Goal: Task Accomplishment & Management: Use online tool/utility

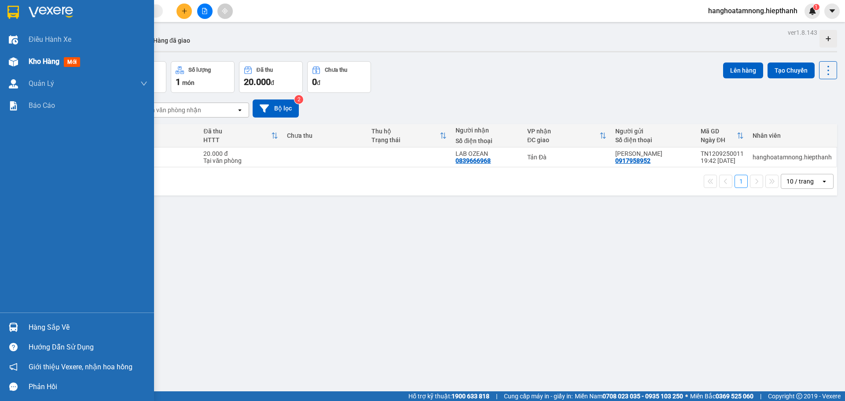
click at [19, 66] on div at bounding box center [13, 61] width 15 height 15
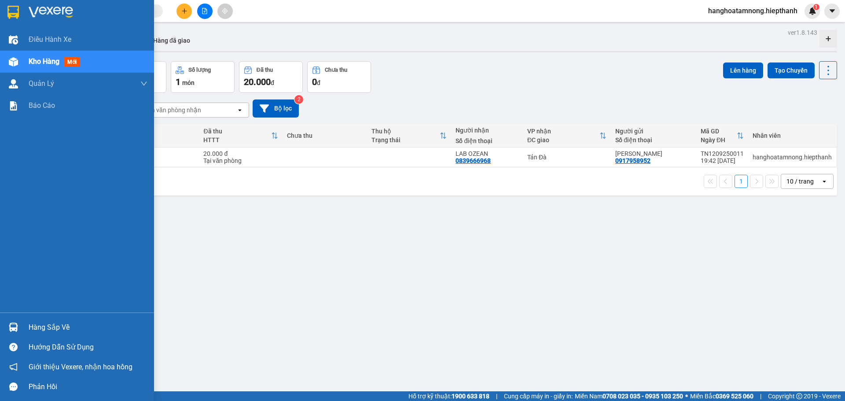
click at [49, 57] on span "Kho hàng" at bounding box center [44, 61] width 31 height 8
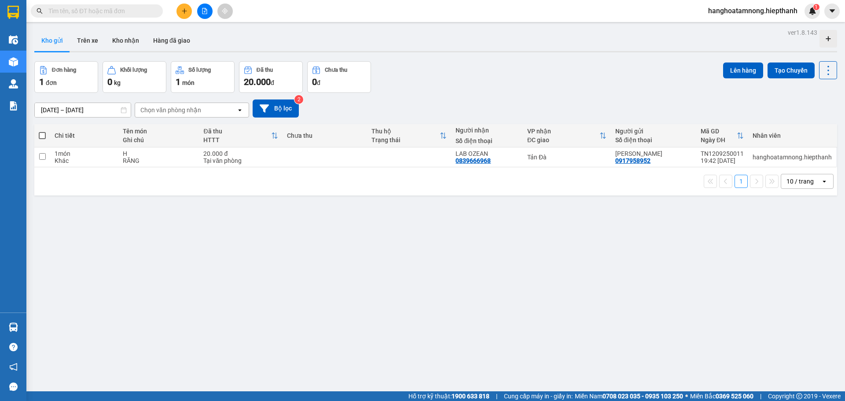
click at [54, 48] on button "Kho gửi" at bounding box center [52, 40] width 36 height 21
click at [79, 39] on button "Trên xe" at bounding box center [87, 40] width 35 height 21
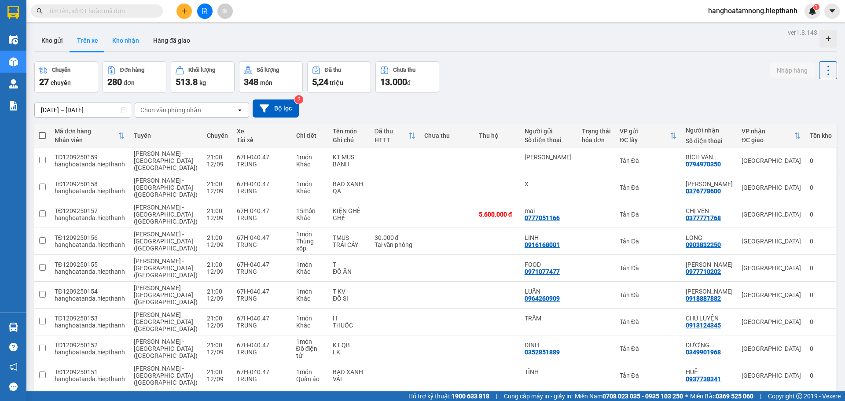
click at [122, 42] on button "Kho nhận" at bounding box center [125, 40] width 41 height 21
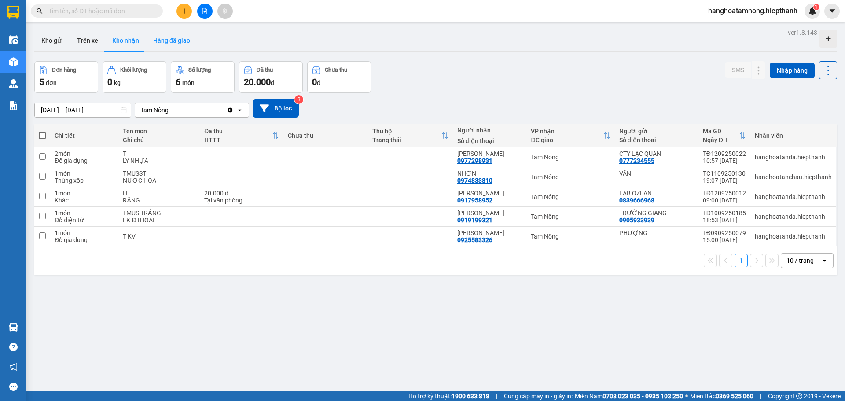
click at [152, 44] on button "Hàng đã giao" at bounding box center [171, 40] width 51 height 21
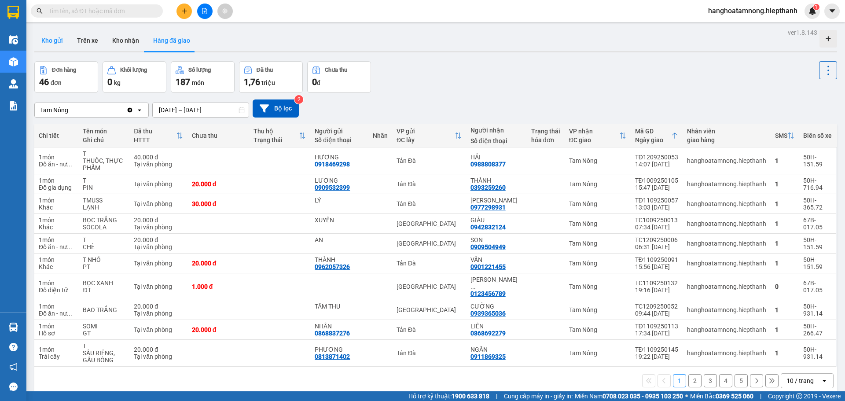
click at [66, 44] on button "Kho gửi" at bounding box center [52, 40] width 36 height 21
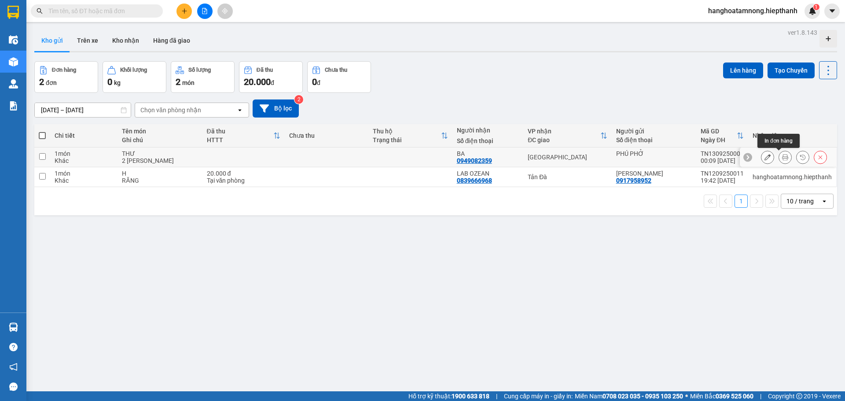
click at [779, 157] on button at bounding box center [785, 157] width 12 height 15
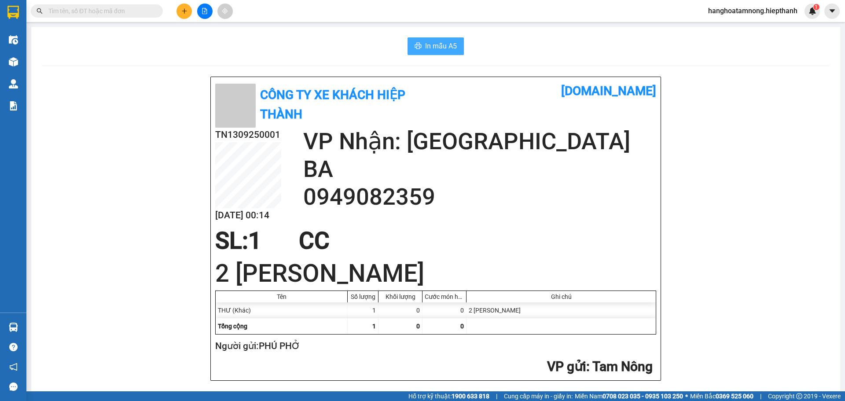
click at [441, 48] on span "In mẫu A5" at bounding box center [441, 45] width 32 height 11
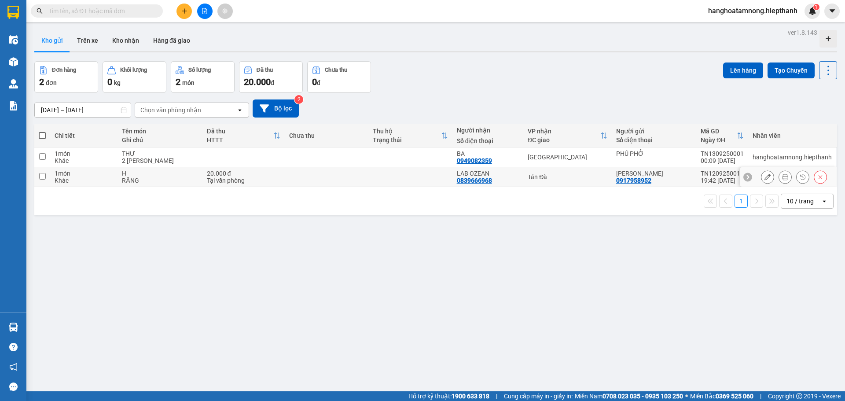
click at [432, 177] on td at bounding box center [410, 177] width 84 height 20
checkbox input "true"
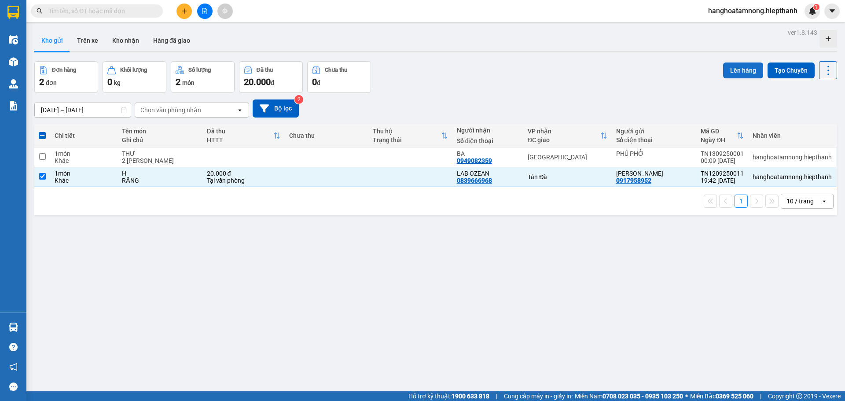
click at [726, 70] on button "Lên hàng" at bounding box center [743, 70] width 40 height 16
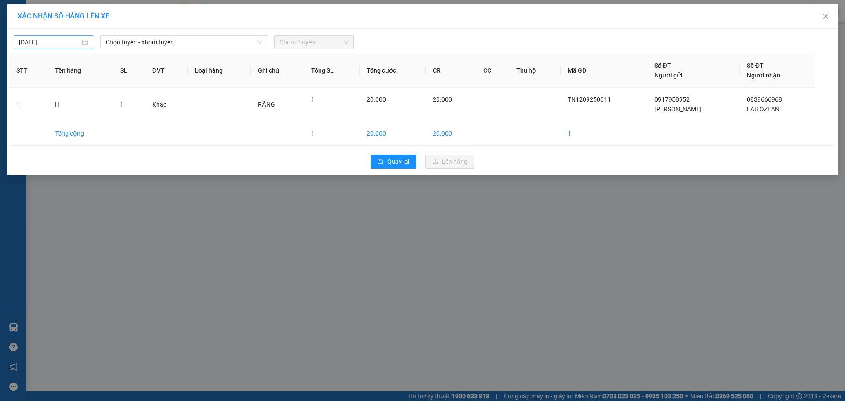
click at [76, 41] on input "13/09/2025" at bounding box center [49, 42] width 61 height 10
click at [110, 105] on div "12" at bounding box center [106, 106] width 11 height 11
type input "12/09/2025"
click at [189, 40] on span "Chọn tuyến - nhóm tuyến" at bounding box center [184, 42] width 156 height 13
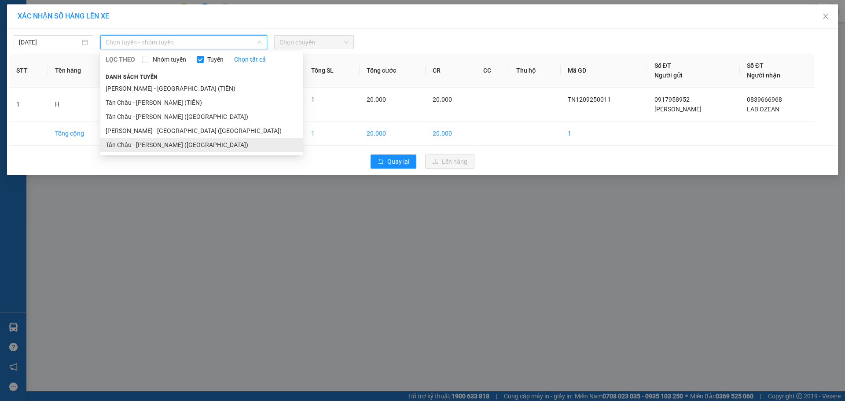
click at [127, 144] on li "Tân Châu - Hồ Chí Minh (Giường)" at bounding box center [201, 145] width 202 height 14
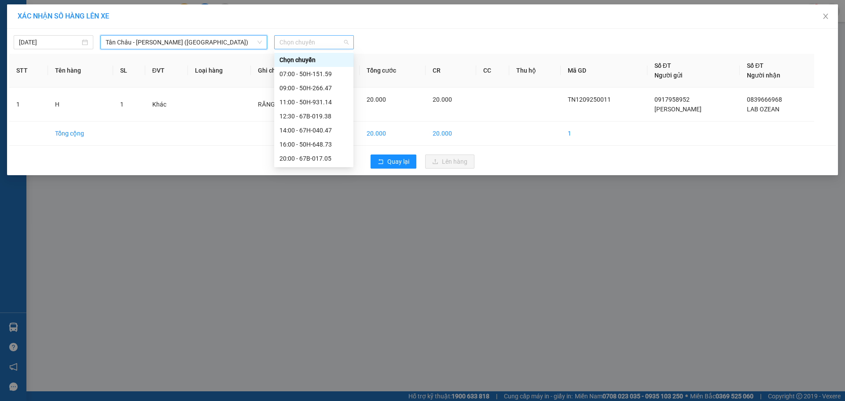
click at [312, 41] on span "Chọn chuyến" at bounding box center [313, 42] width 69 height 13
click at [290, 117] on div "20:00 - 67B-017.05" at bounding box center [313, 116] width 69 height 10
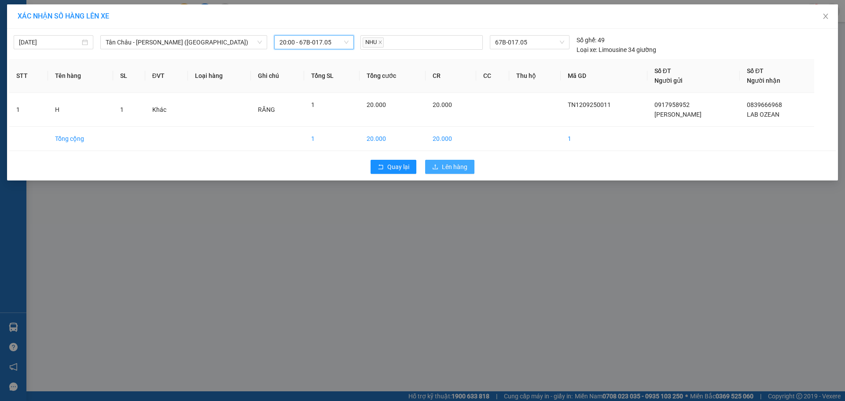
click at [448, 167] on span "Lên hàng" at bounding box center [455, 167] width 26 height 10
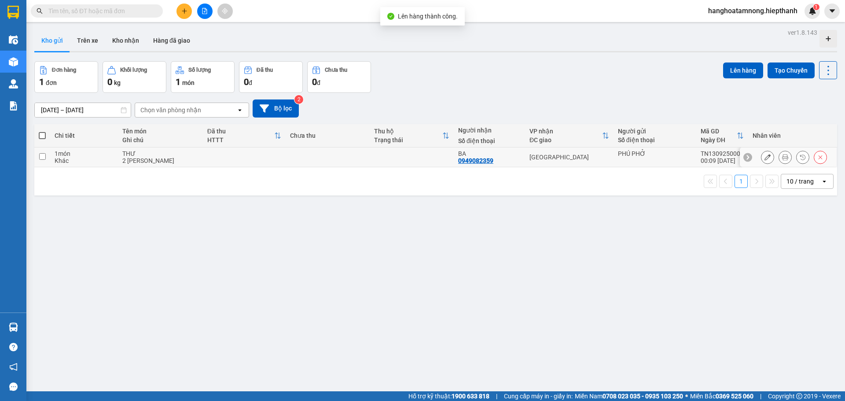
click at [395, 159] on td at bounding box center [412, 157] width 84 height 20
checkbox input "true"
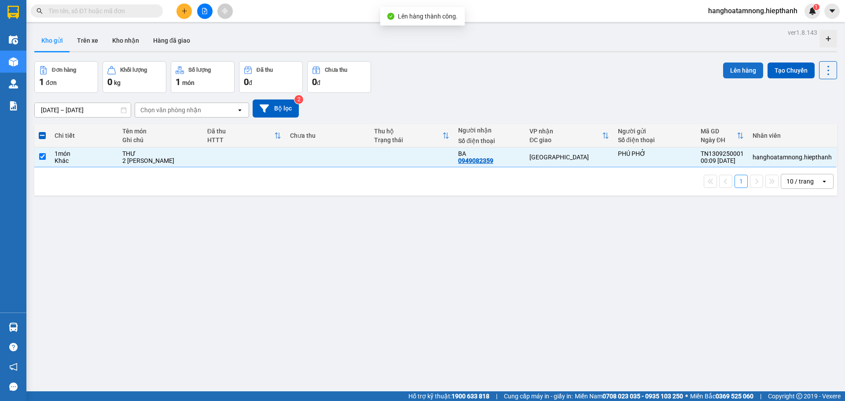
click at [738, 75] on button "Lên hàng" at bounding box center [743, 70] width 40 height 16
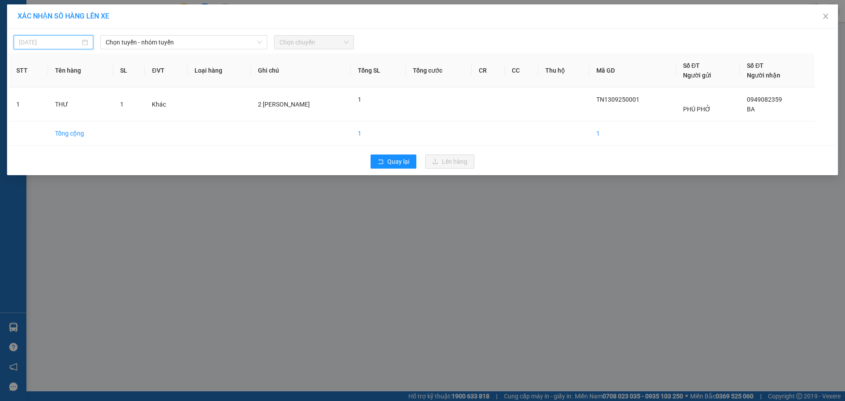
type input "12/09/2025"
click at [49, 43] on input "12/09/2025" at bounding box center [49, 42] width 61 height 10
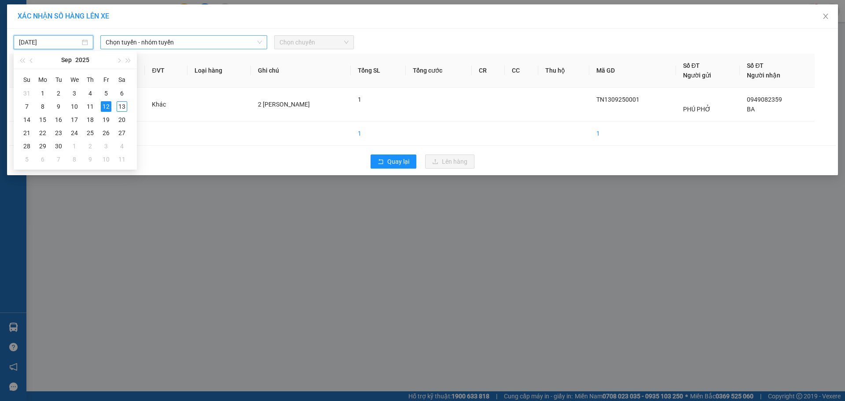
click at [181, 44] on span "Chọn tuyến - nhóm tuyến" at bounding box center [184, 42] width 156 height 13
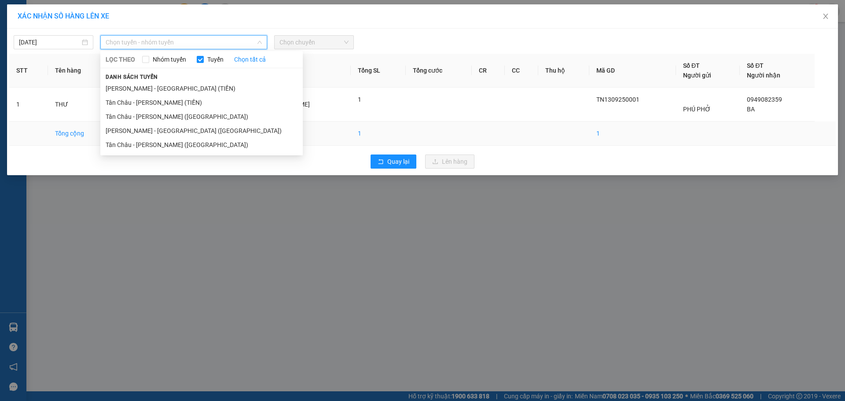
click at [147, 127] on li "[PERSON_NAME] - [GEOGRAPHIC_DATA] ([GEOGRAPHIC_DATA])" at bounding box center [201, 131] width 202 height 14
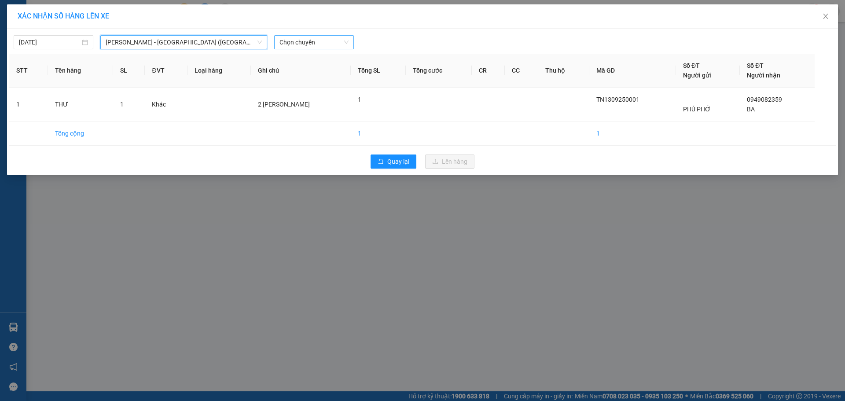
click at [311, 45] on span "Chọn chuyến" at bounding box center [313, 42] width 69 height 13
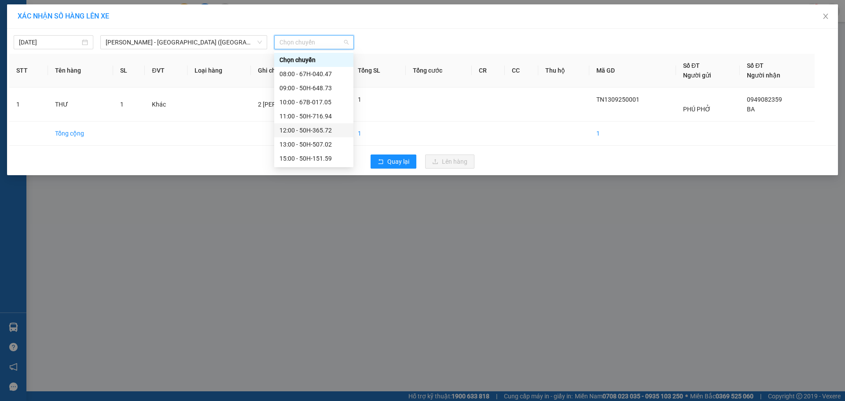
scroll to position [70, 0]
click at [296, 144] on div "21:00 - 67H-040.47" at bounding box center [313, 145] width 69 height 10
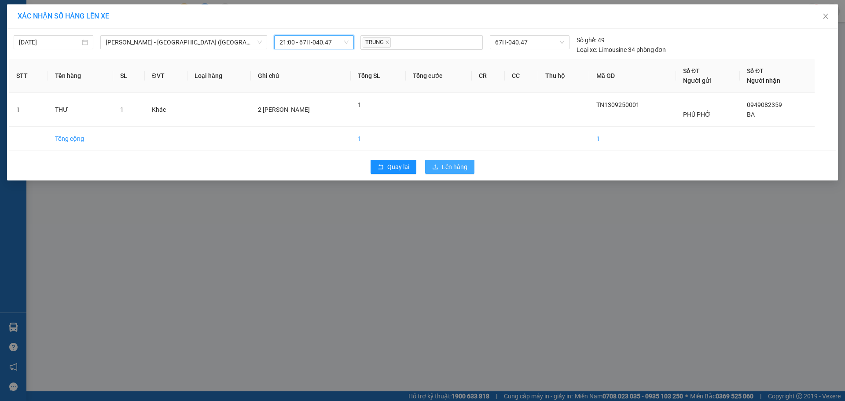
click at [444, 172] on button "Lên hàng" at bounding box center [449, 167] width 49 height 14
